Goal: Subscribe to service/newsletter

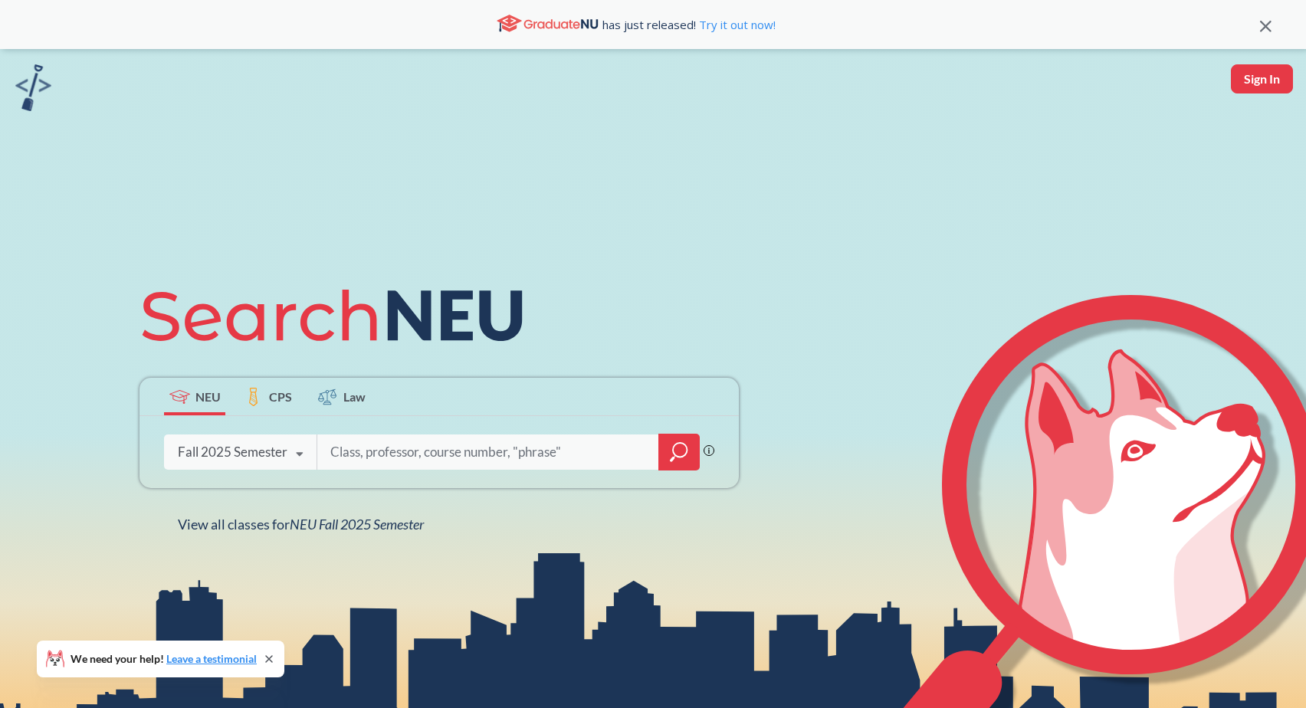
click at [1244, 84] on button "Sign In" at bounding box center [1262, 78] width 62 height 29
select select "US"
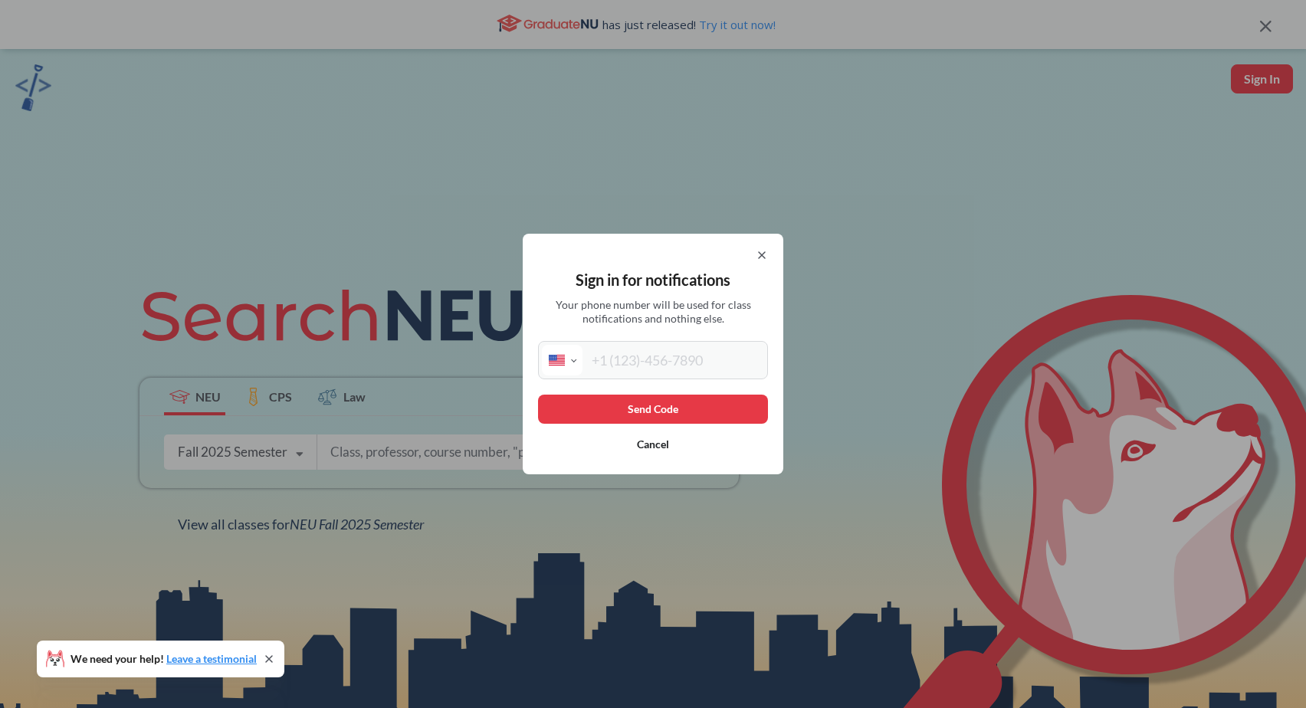
click at [654, 371] on input "tel" at bounding box center [673, 360] width 182 height 31
type input "(561) 735-2662"
click at [633, 411] on button "Send Code" at bounding box center [653, 409] width 230 height 29
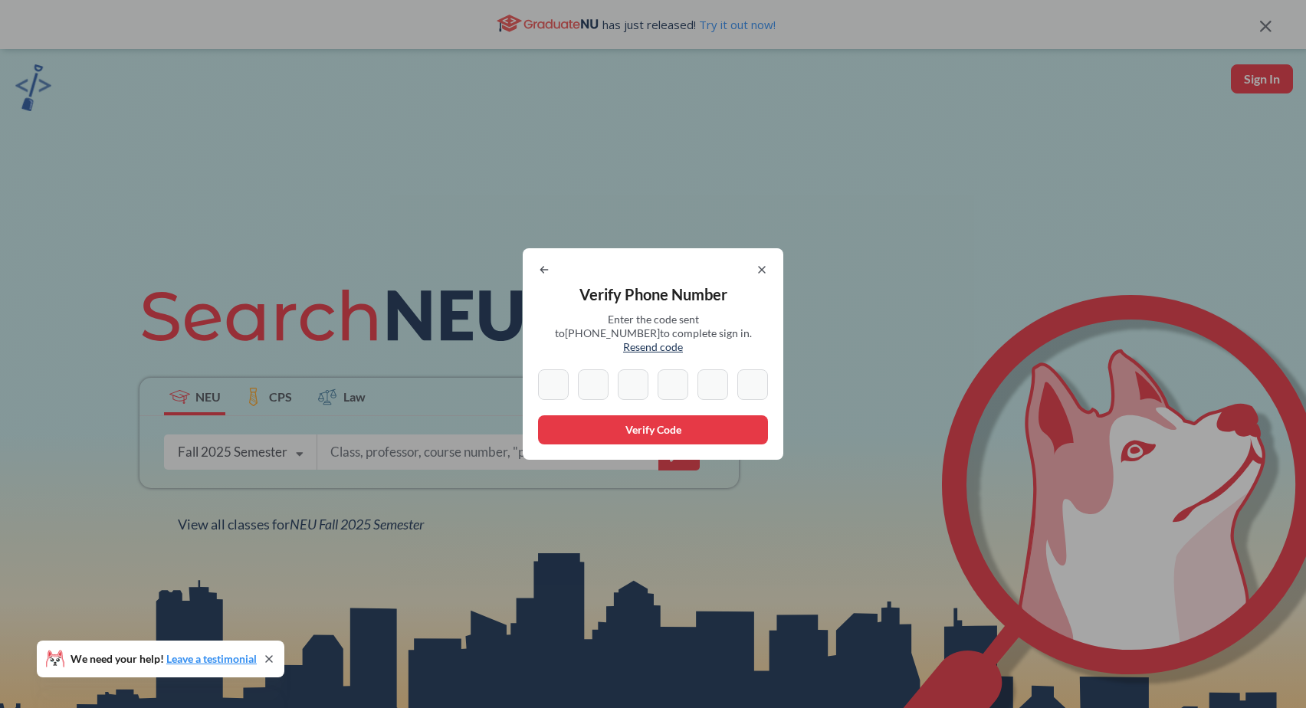
type input "9"
type input "6"
type input "9"
type input "5"
type input "7"
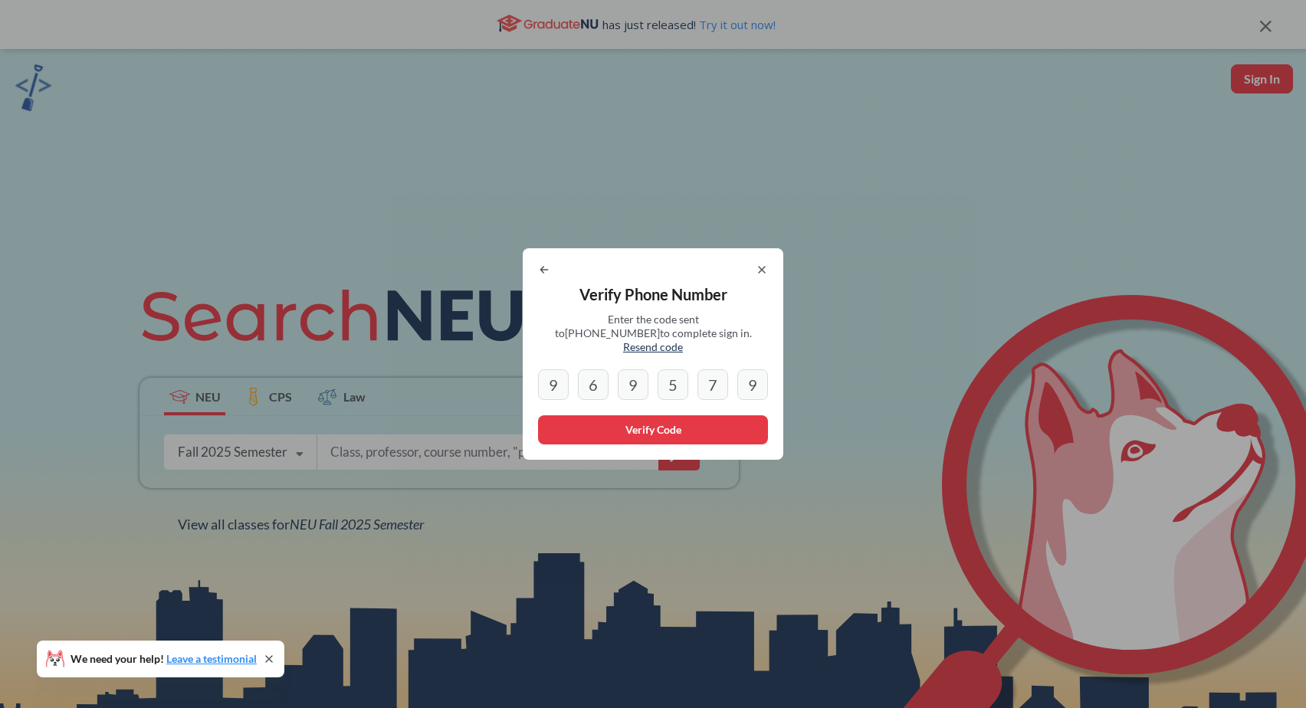
type input "9"
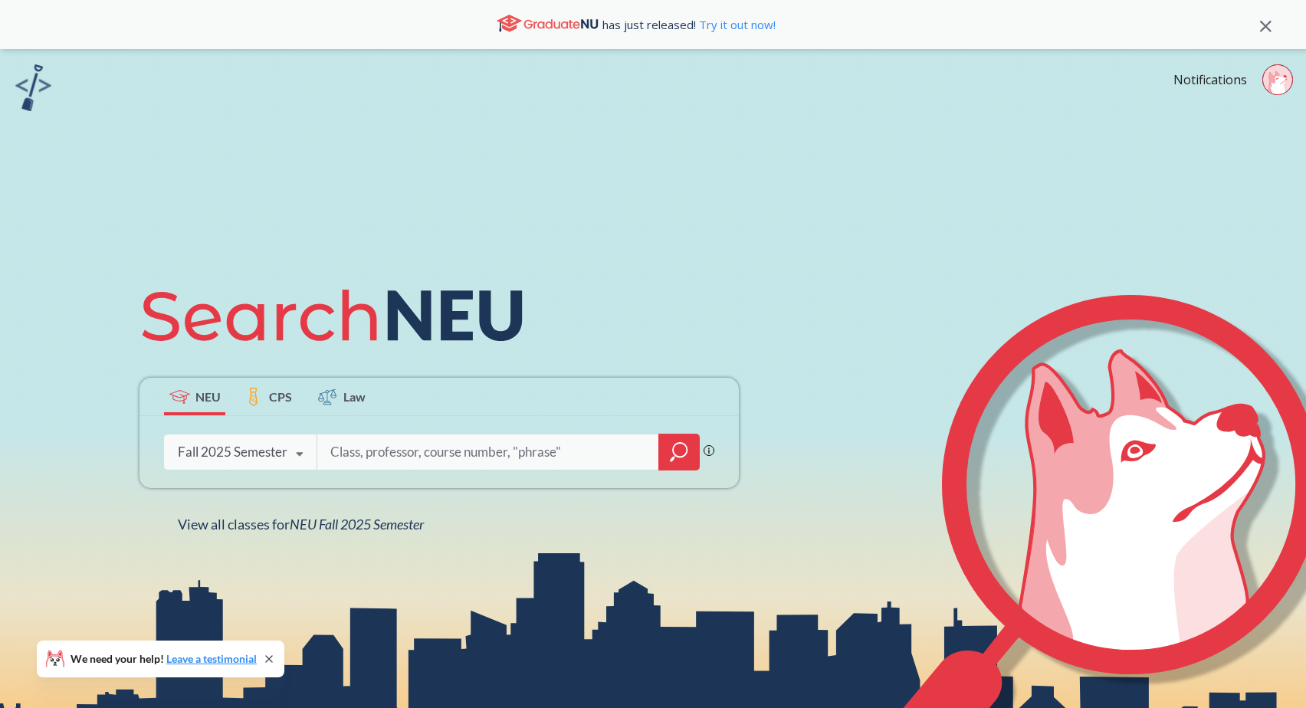
click at [1273, 84] on icon at bounding box center [1277, 83] width 18 height 24
click at [1219, 73] on link "Notifications" at bounding box center [1210, 79] width 74 height 17
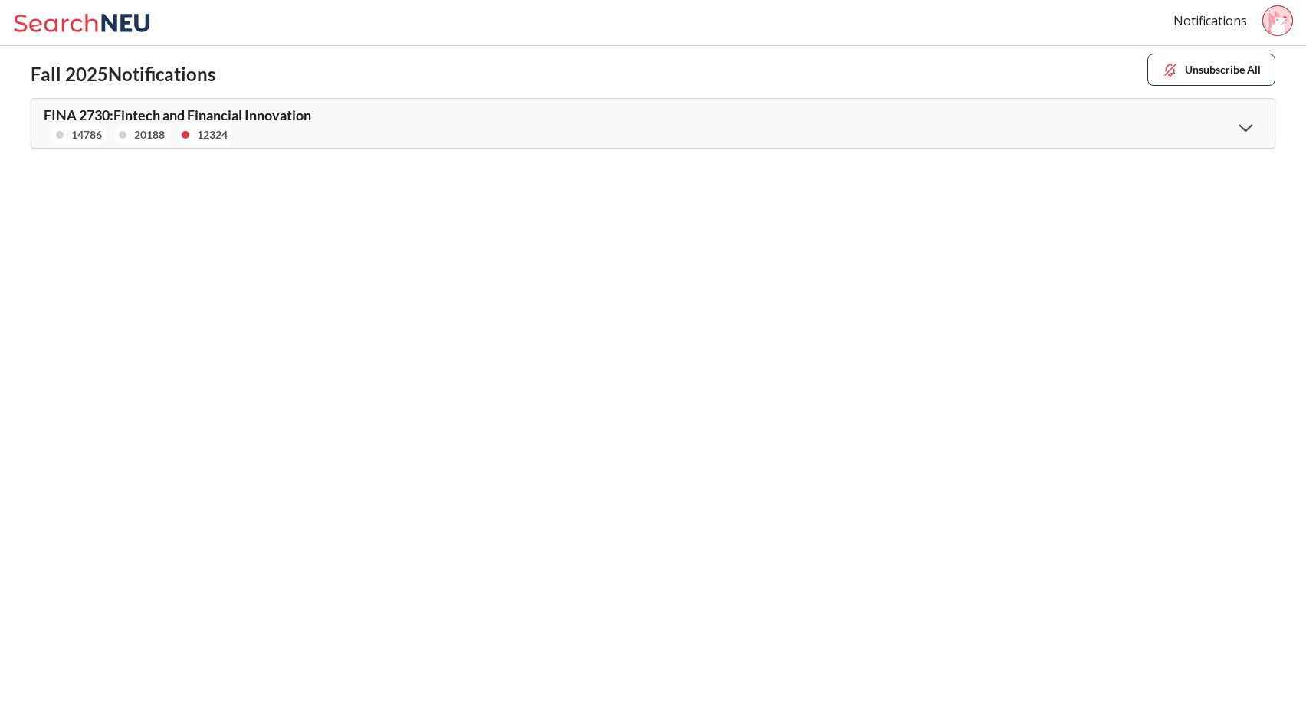
click at [1204, 117] on div "FINA 2730 : Fintech and Financial Innovation 14786 20188 12324" at bounding box center [652, 123] width 1243 height 49
click at [1241, 124] on icon at bounding box center [1246, 127] width 14 height 8
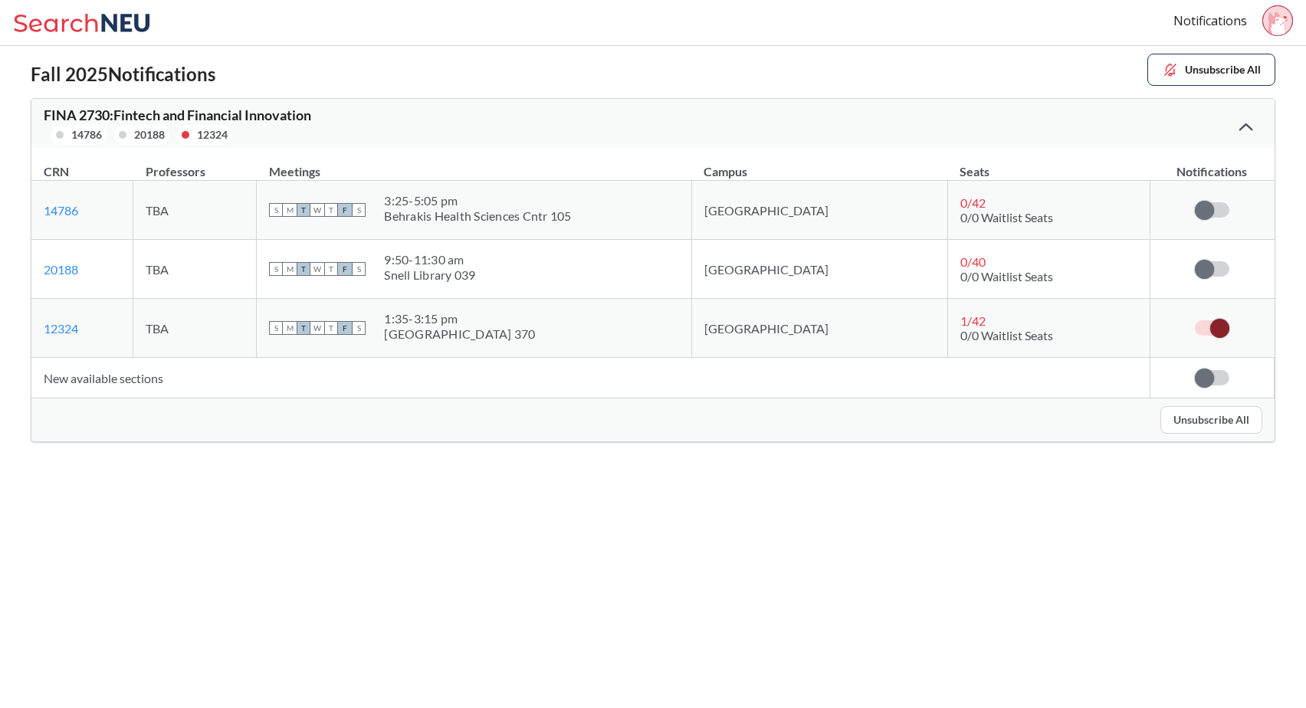
click at [1208, 337] on td at bounding box center [1212, 328] width 124 height 59
click at [1214, 330] on span at bounding box center [1219, 328] width 19 height 19
click at [1195, 320] on input "checkbox" at bounding box center [1195, 320] width 0 height 0
click at [112, 18] on icon at bounding box center [84, 23] width 143 height 31
